Goal: Check status: Check status

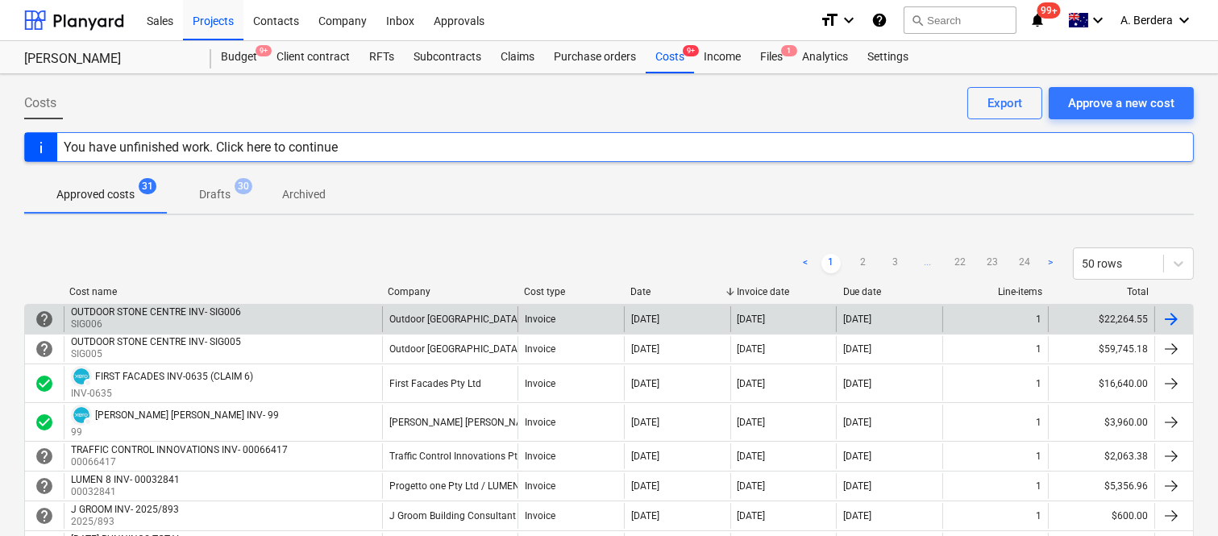
click at [467, 311] on div "Outdoor [GEOGRAPHIC_DATA]" at bounding box center [449, 319] width 135 height 26
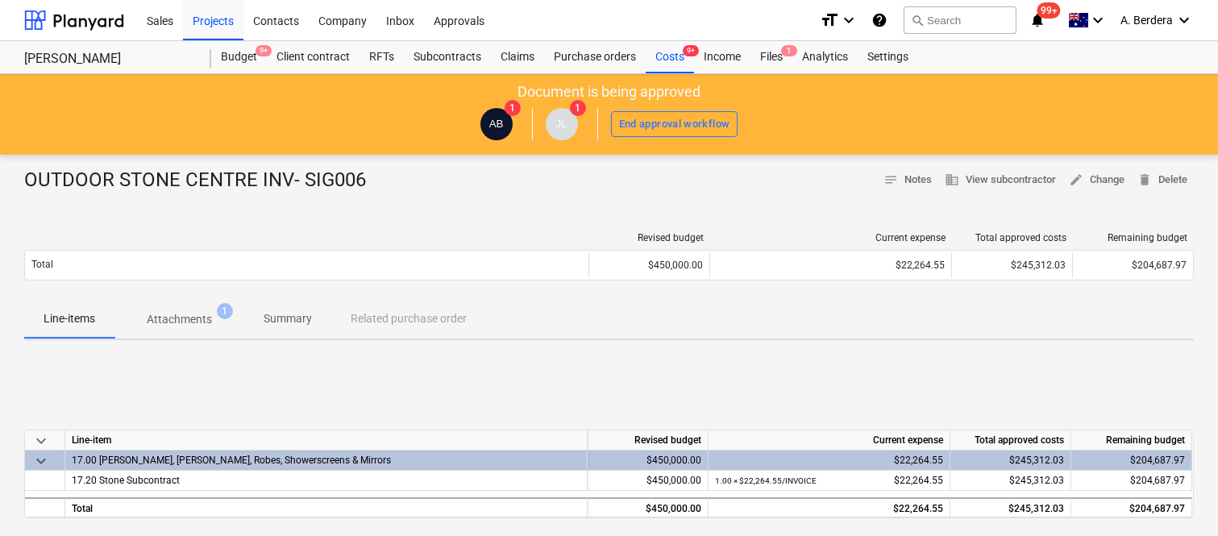
click at [187, 318] on p "Attachments" at bounding box center [179, 319] width 65 height 17
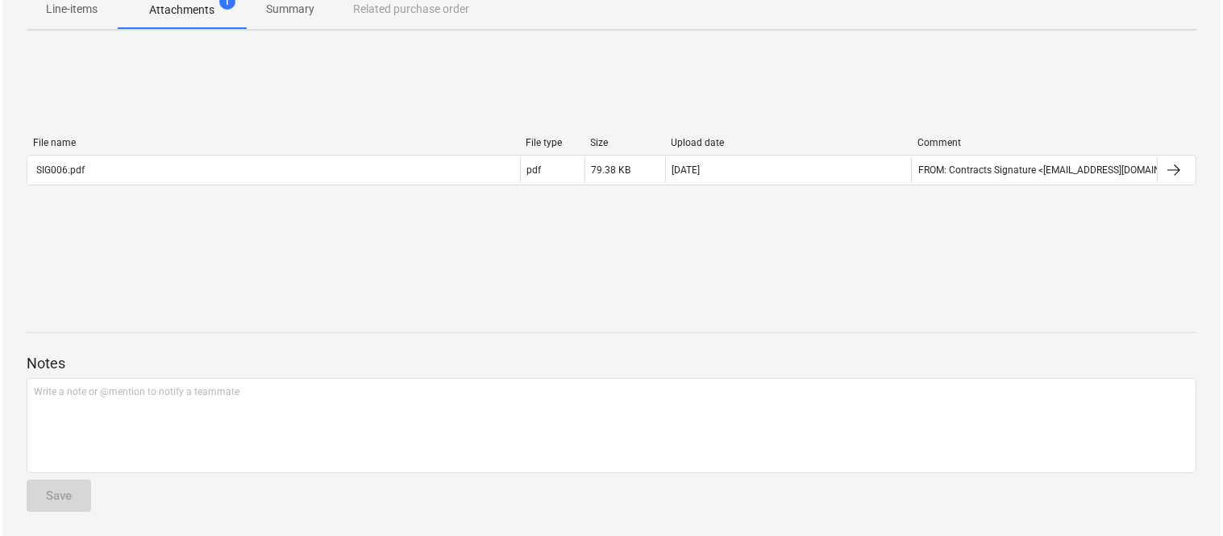
scroll to position [310, 0]
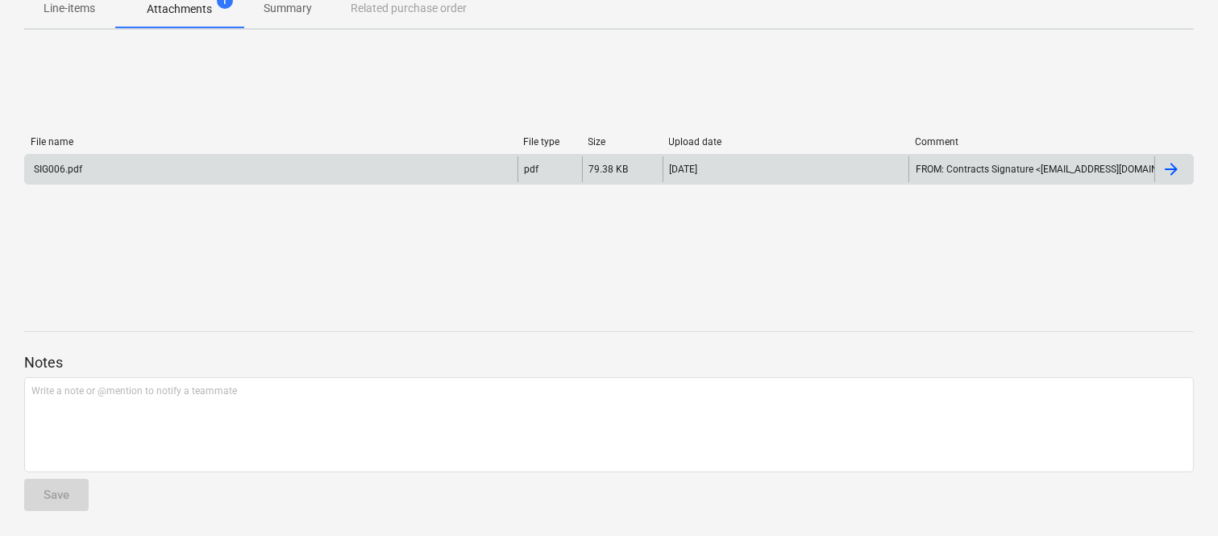
click at [267, 165] on div "SIG006.pdf" at bounding box center [271, 169] width 492 height 26
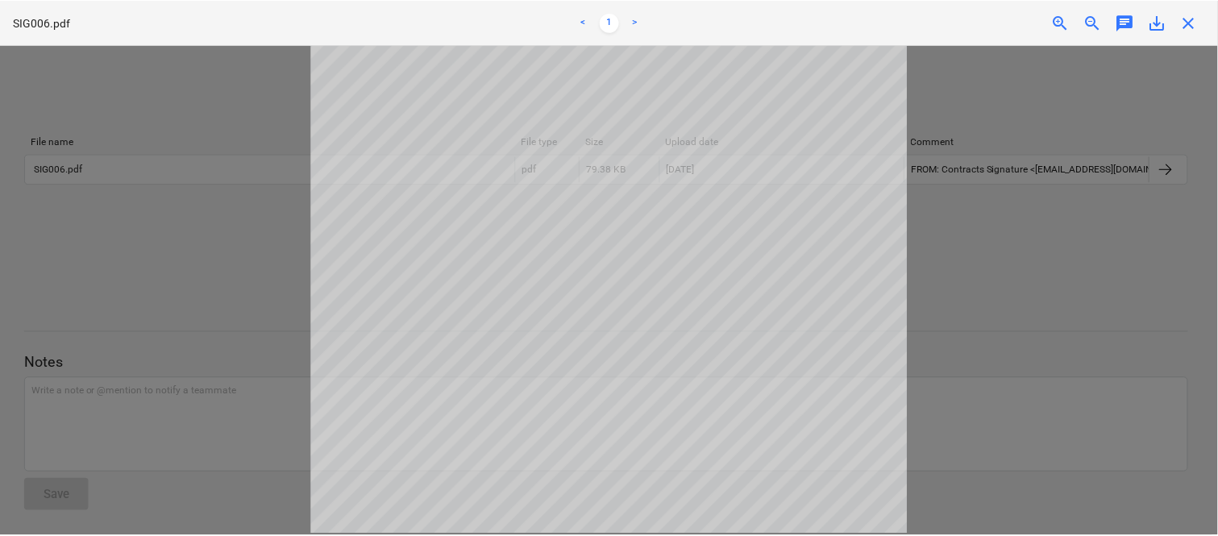
scroll to position [0, 0]
click at [1189, 16] on span "close" at bounding box center [1193, 22] width 19 height 19
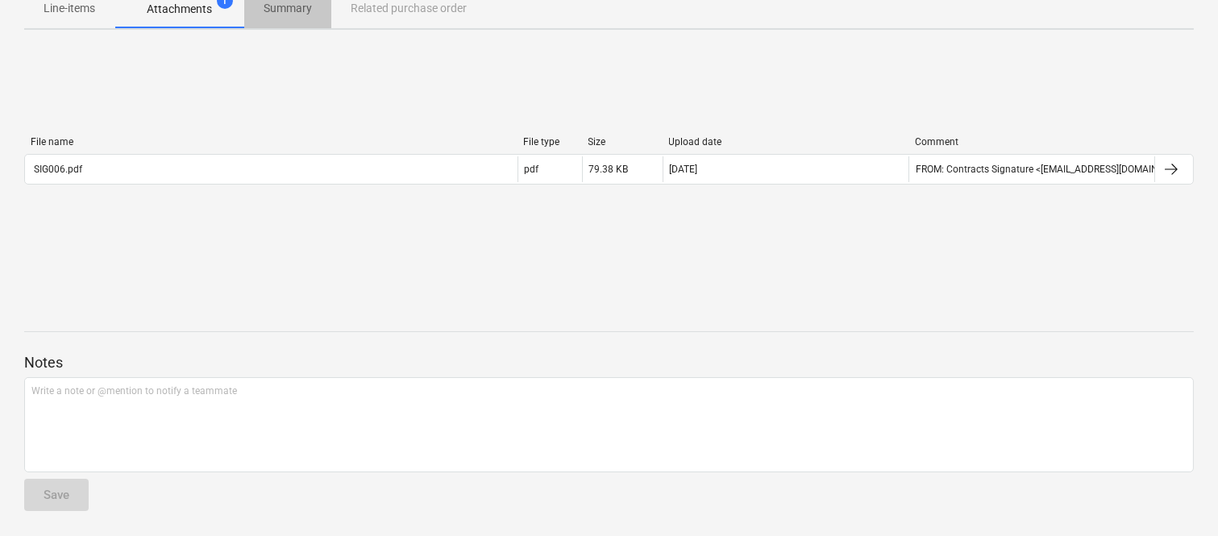
click at [292, 2] on p "Summary" at bounding box center [288, 8] width 48 height 17
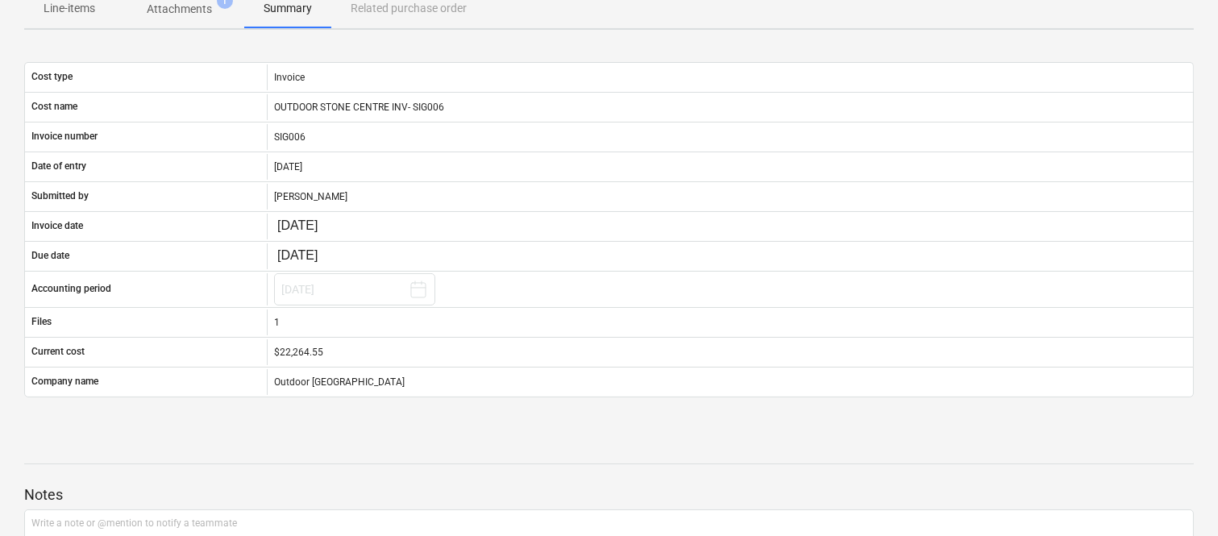
click at [197, 2] on p "Attachments" at bounding box center [179, 9] width 65 height 17
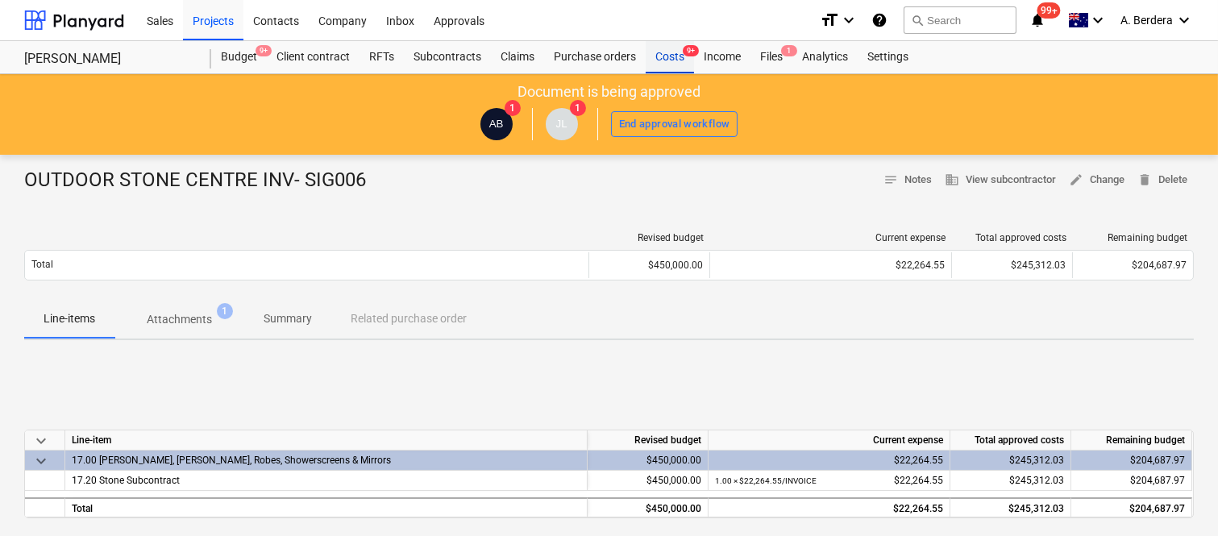
click at [671, 60] on div "Costs 9+" at bounding box center [670, 57] width 48 height 32
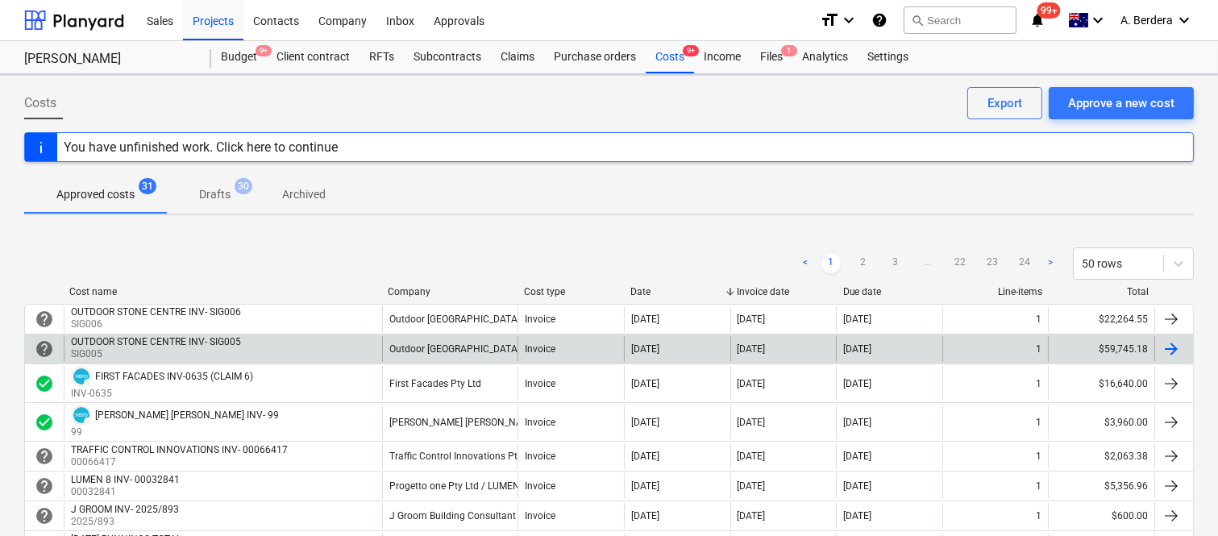
click at [246, 351] on div "OUTDOOR STONE CENTRE INV- SIG005 SIG005" at bounding box center [223, 349] width 318 height 26
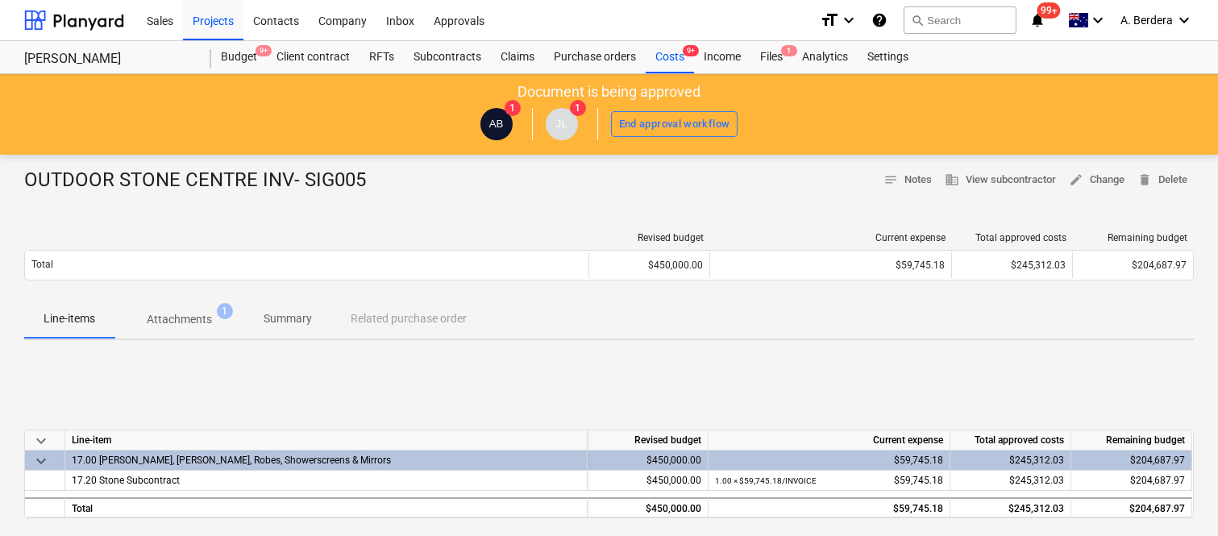
click at [297, 311] on p "Summary" at bounding box center [288, 318] width 48 height 17
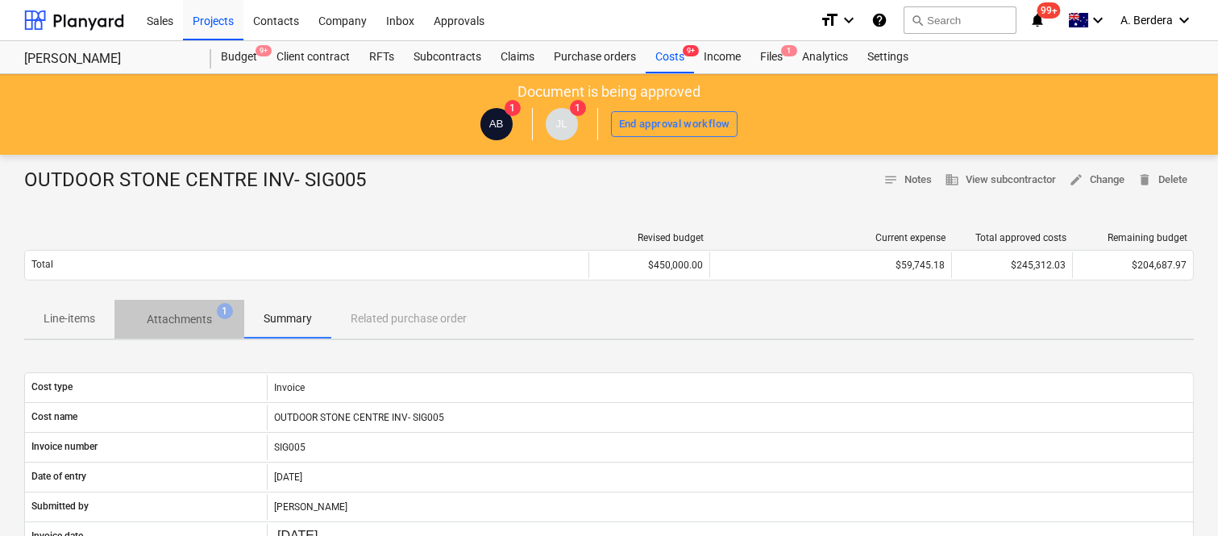
click at [201, 325] on p "Attachments" at bounding box center [179, 319] width 65 height 17
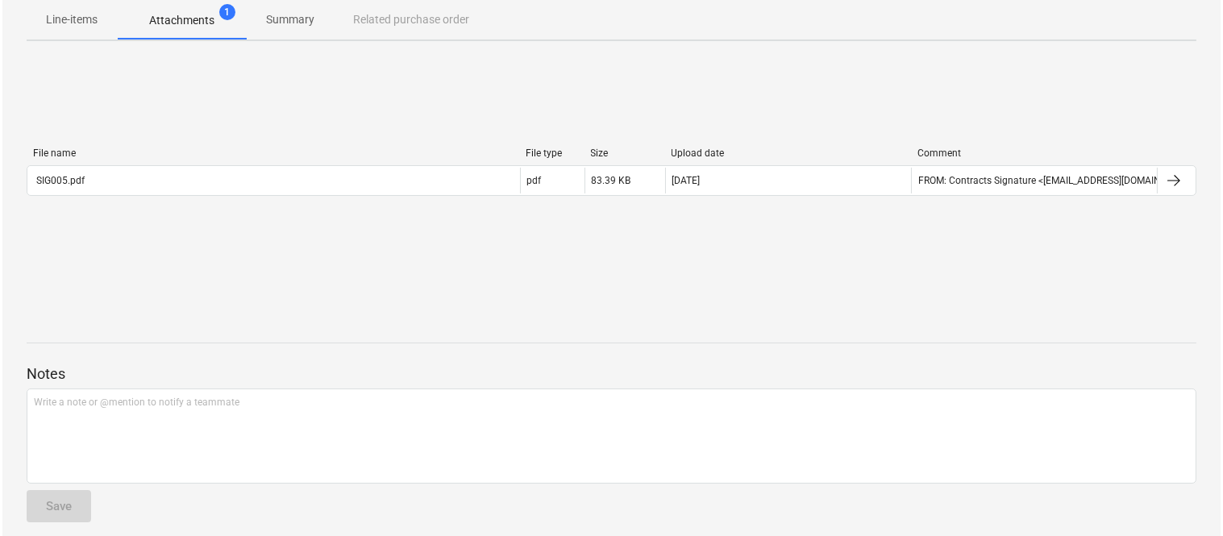
scroll to position [310, 0]
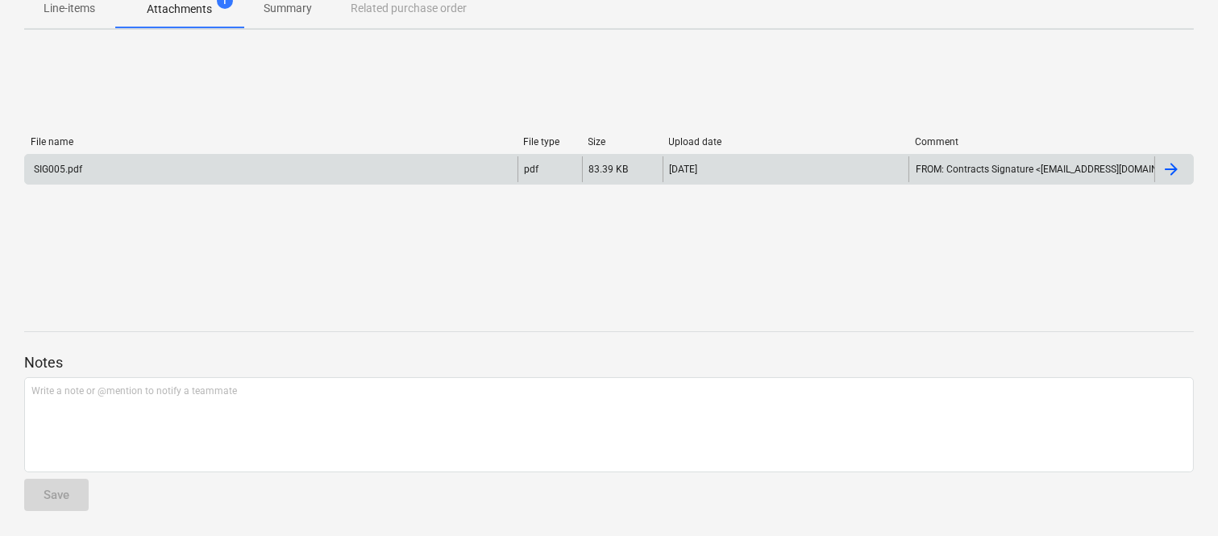
click at [240, 175] on div "SIG005.pdf" at bounding box center [271, 169] width 492 height 26
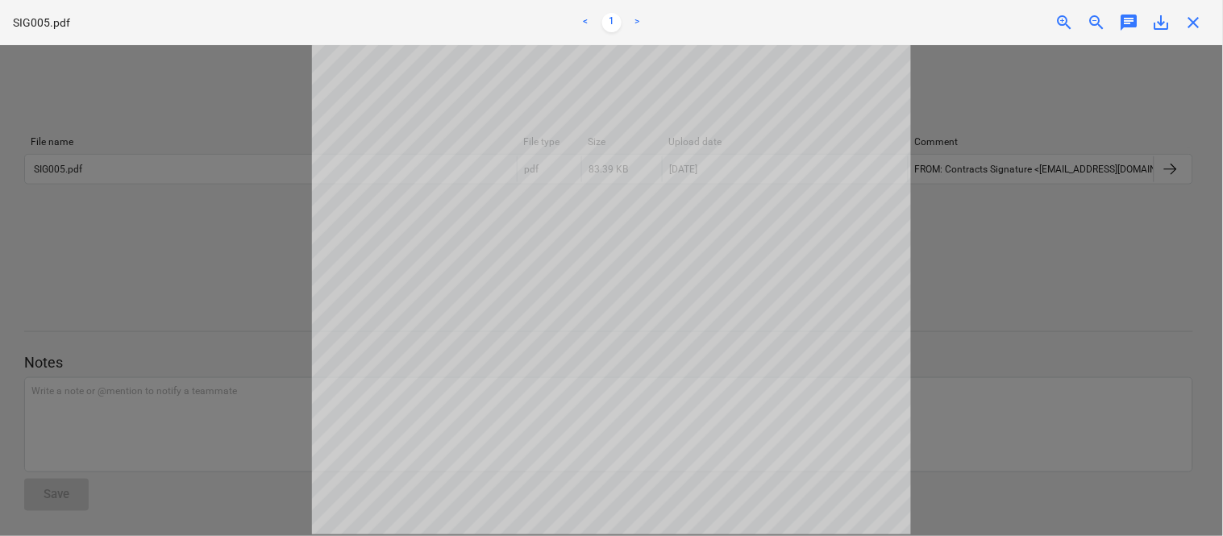
scroll to position [0, 0]
click at [1188, 22] on span "close" at bounding box center [1193, 22] width 19 height 19
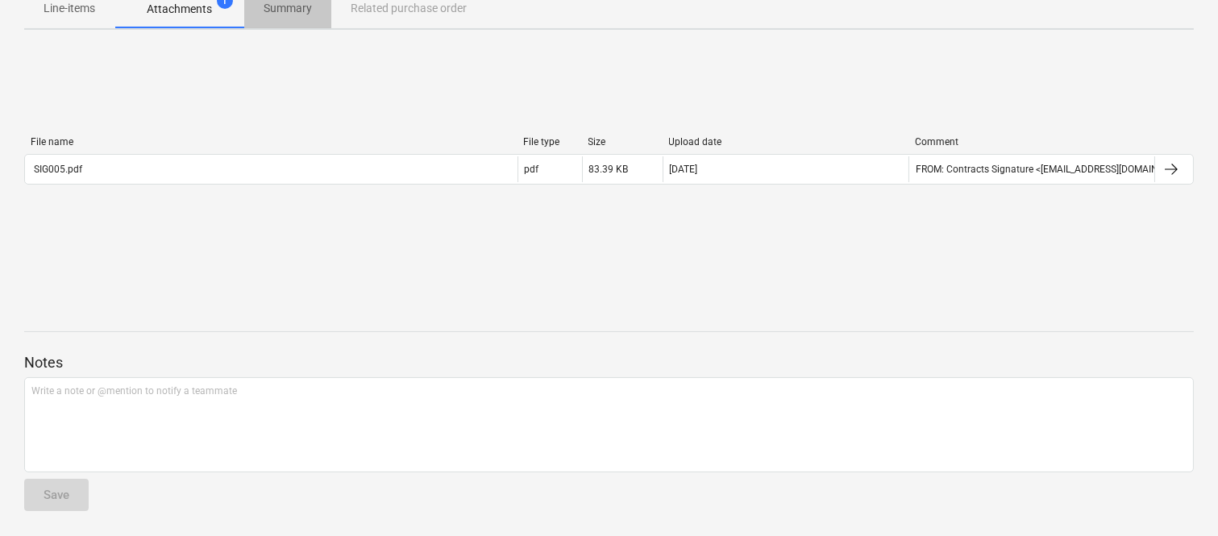
click at [289, 13] on p "Summary" at bounding box center [288, 8] width 48 height 17
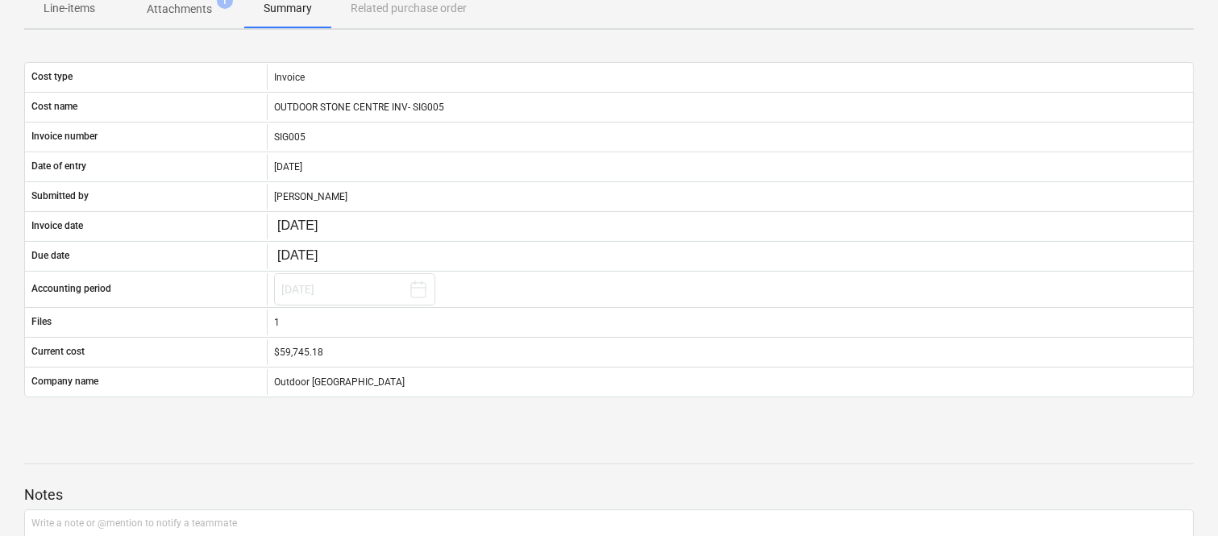
click at [189, 10] on p "Attachments" at bounding box center [179, 9] width 65 height 17
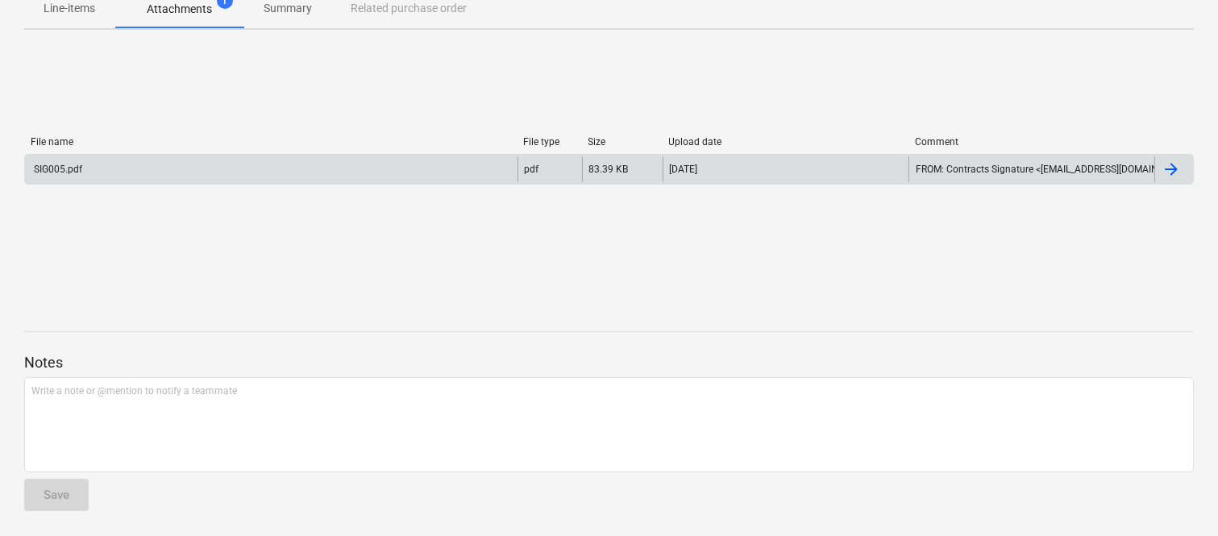
click at [260, 176] on div "SIG005.pdf" at bounding box center [271, 169] width 492 height 26
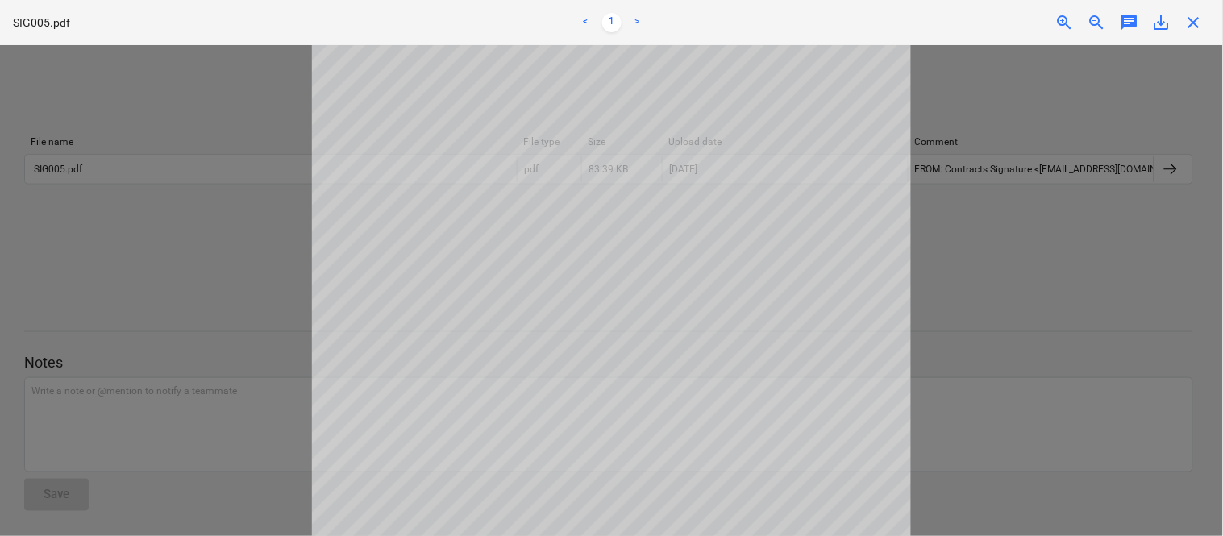
click at [1197, 24] on span "close" at bounding box center [1193, 22] width 19 height 19
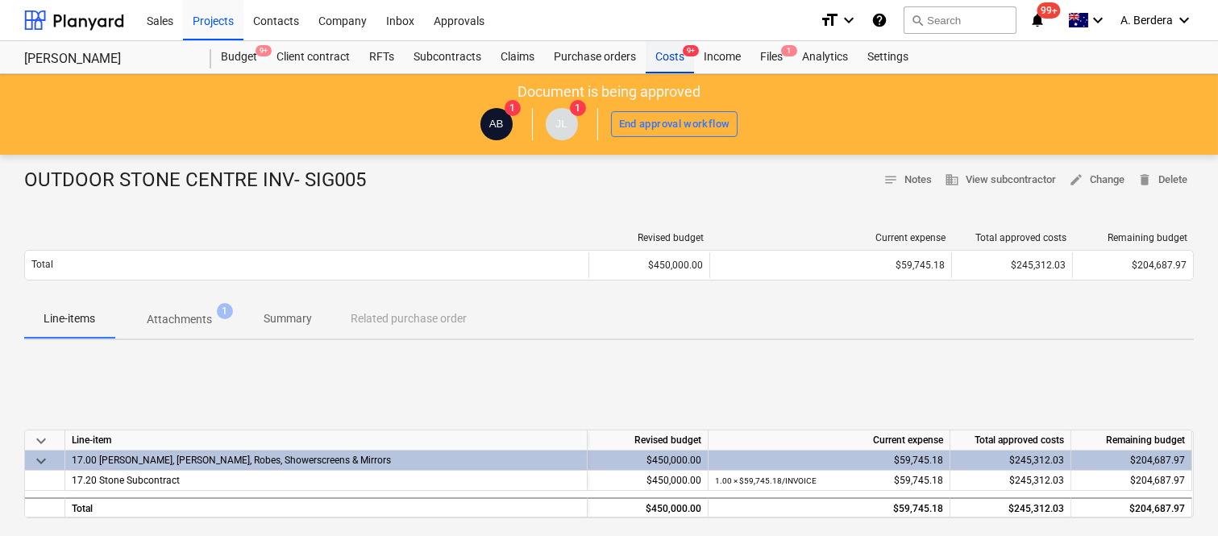
click at [654, 58] on div "Costs 9+" at bounding box center [670, 57] width 48 height 32
